Goal: Transaction & Acquisition: Download file/media

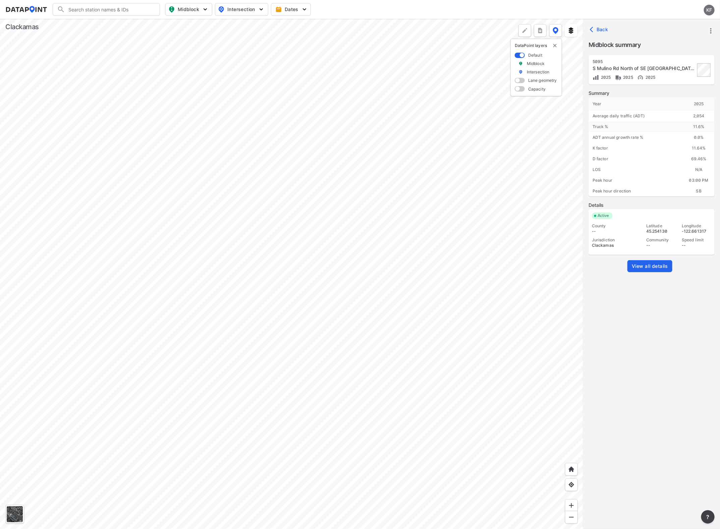
click at [248, 386] on div at bounding box center [291, 274] width 583 height 511
click at [202, 324] on div at bounding box center [291, 274] width 583 height 511
click at [209, 304] on div at bounding box center [291, 274] width 583 height 511
click at [269, 260] on div at bounding box center [291, 274] width 583 height 511
click at [648, 271] on link "View all details" at bounding box center [650, 266] width 45 height 12
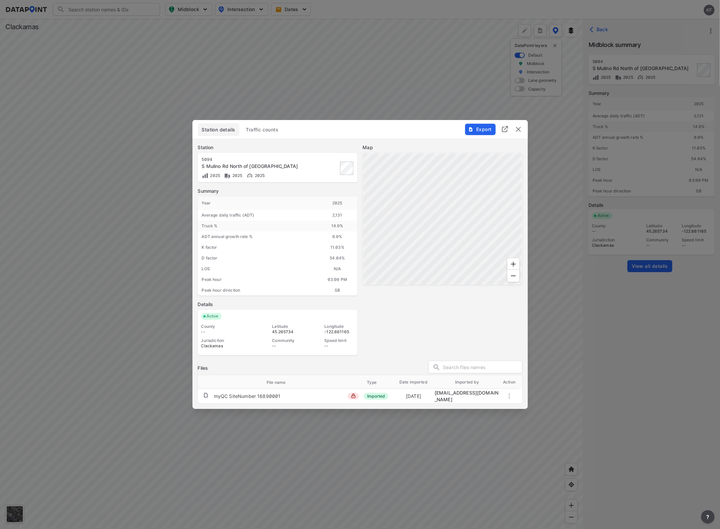
click at [482, 128] on span "Export" at bounding box center [480, 129] width 22 height 7
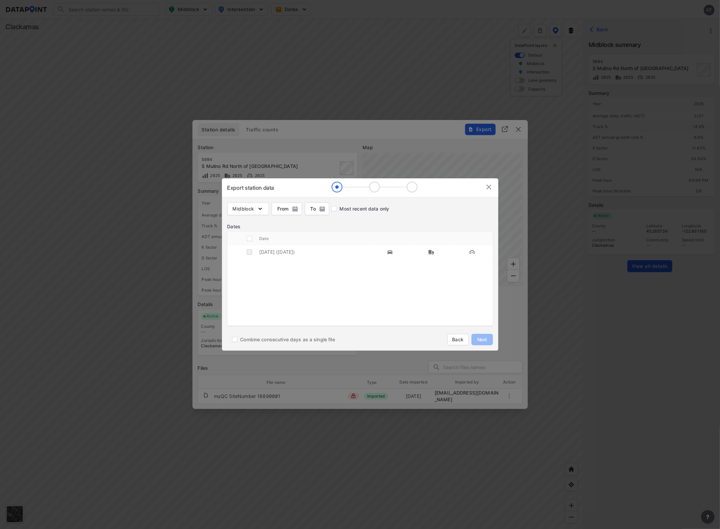
click at [248, 253] on input "decorative checkbox" at bounding box center [249, 252] width 13 height 13
checkbox input "true"
click at [485, 343] on span "Next" at bounding box center [482, 339] width 13 height 7
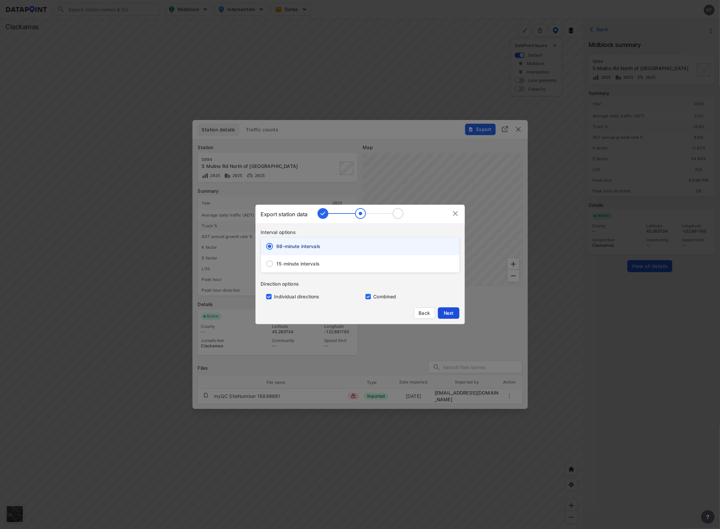
click at [450, 311] on span "Next" at bounding box center [448, 313] width 13 height 7
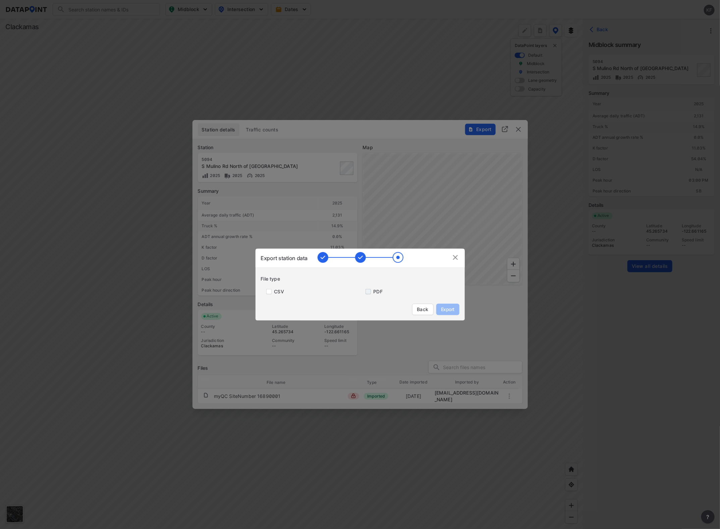
click at [370, 293] on input "primary checkbox" at bounding box center [366, 291] width 13 height 5
checkbox input "true"
click at [441, 307] on span "Export" at bounding box center [447, 309] width 15 height 7
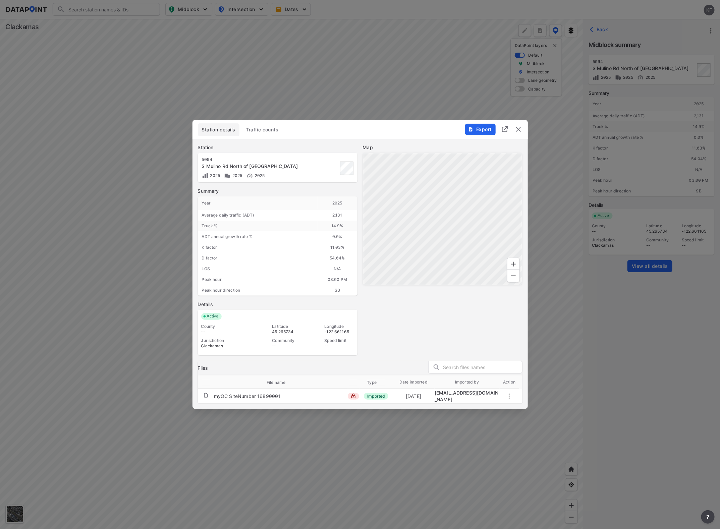
click at [617, 209] on div at bounding box center [360, 264] width 720 height 529
